Goal: Task Accomplishment & Management: Complete application form

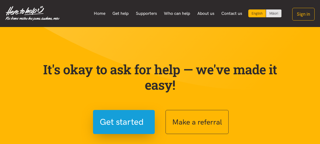
click at [116, 85] on p "It's okay to ask for help — we've made it easy!" at bounding box center [160, 76] width 248 height 31
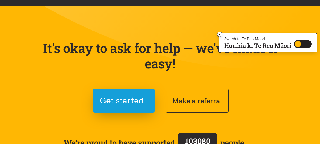
scroll to position [32, 0]
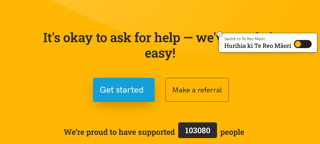
click at [84, 89] on div "Get started" at bounding box center [95, 90] width 119 height 24
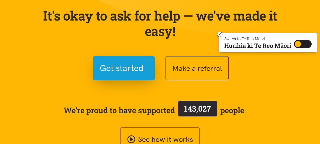
scroll to position [64, 0]
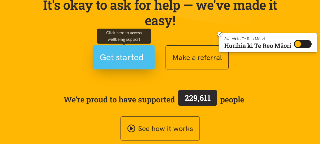
click at [117, 62] on span "Get started" at bounding box center [122, 57] width 44 height 14
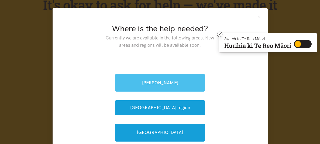
click at [166, 81] on link "[PERSON_NAME]" at bounding box center [160, 83] width 90 height 18
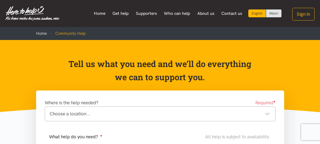
click at [283, 67] on div "Tell us what you need and we’ll do everything we can to support you." at bounding box center [160, 71] width 259 height 29
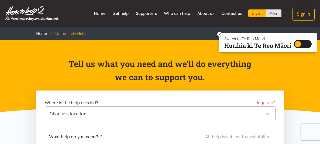
click at [255, 112] on div "Choose a location..." at bounding box center [160, 113] width 220 height 7
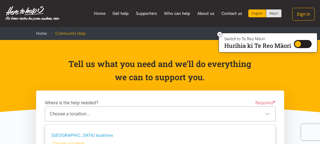
click at [206, 76] on p "Tell us what you need and we’ll do everything we can to support you." at bounding box center [160, 70] width 196 height 27
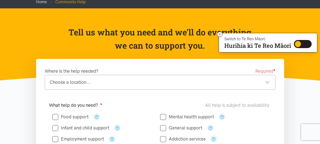
scroll to position [32, 0]
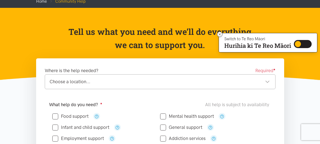
click at [236, 84] on div "Choose a location..." at bounding box center [160, 81] width 220 height 7
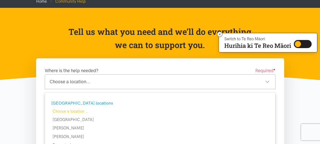
click at [223, 81] on div "Choose a location..." at bounding box center [160, 81] width 220 height 7
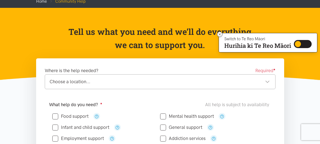
click at [223, 81] on div "Choose a location..." at bounding box center [160, 81] width 220 height 7
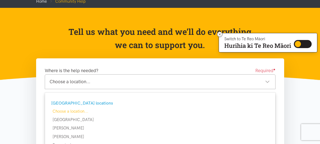
drag, startPoint x: 249, startPoint y: 106, endPoint x: 244, endPoint y: 108, distance: 5.4
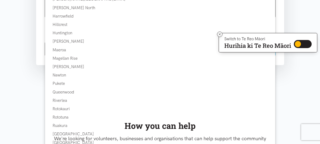
scroll to position [349, 0]
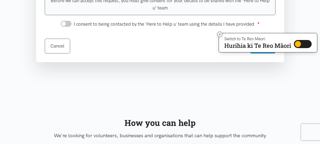
click at [65, 116] on div "How you can help" at bounding box center [160, 122] width 235 height 13
click at [145, 43] on div "Cancel Submit" at bounding box center [160, 42] width 231 height 21
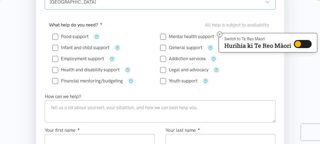
scroll to position [101, 0]
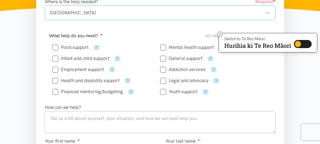
click at [191, 13] on div "[GEOGRAPHIC_DATA]" at bounding box center [160, 12] width 220 height 7
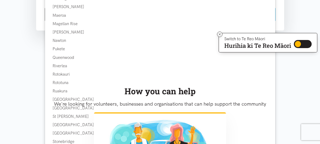
scroll to position [383, 0]
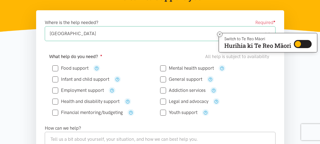
scroll to position [71, 0]
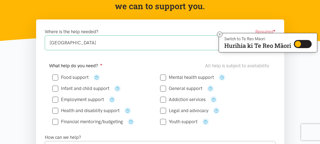
click at [137, 36] on div "Aberdeen [GEOGRAPHIC_DATA]" at bounding box center [160, 42] width 231 height 15
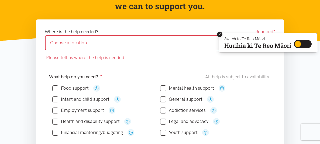
click at [218, 35] on icon at bounding box center [220, 34] width 4 height 4
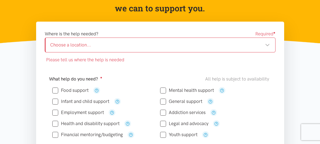
scroll to position [70, 0]
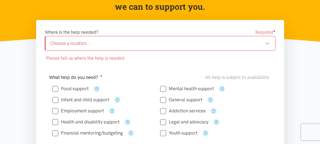
click at [267, 44] on div "Choose a location..." at bounding box center [160, 43] width 220 height 7
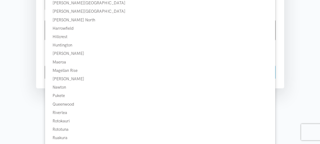
scroll to position [335, 0]
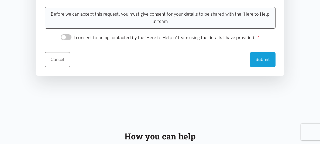
click at [280, 41] on div "Before we can accept this request, you must give consent for your details to be…" at bounding box center [160, 24] width 242 height 43
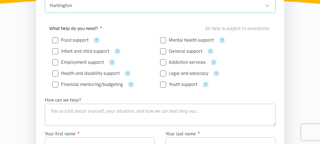
scroll to position [109, 0]
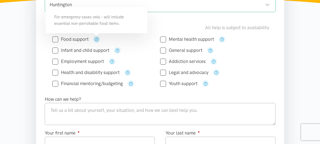
click at [98, 38] on icon "button" at bounding box center [97, 39] width 4 height 4
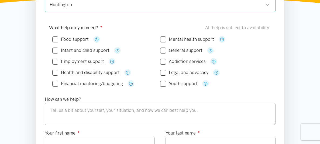
click at [54, 40] on input "Food support" at bounding box center [70, 39] width 36 height 5
checkbox input "true"
click at [268, 50] on div "Food support" at bounding box center [160, 62] width 222 height 60
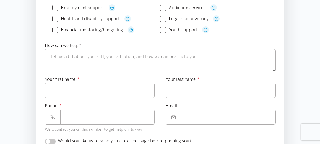
scroll to position [173, 0]
